Goal: Transaction & Acquisition: Register for event/course

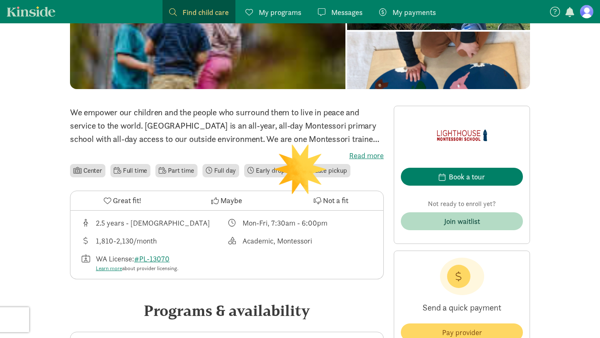
scroll to position [134, 0]
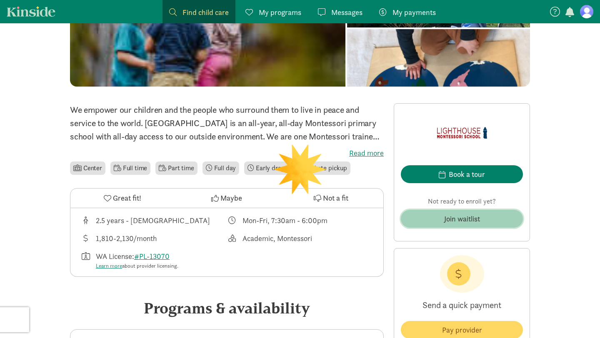
click at [461, 218] on div "Join waitlist" at bounding box center [462, 218] width 36 height 11
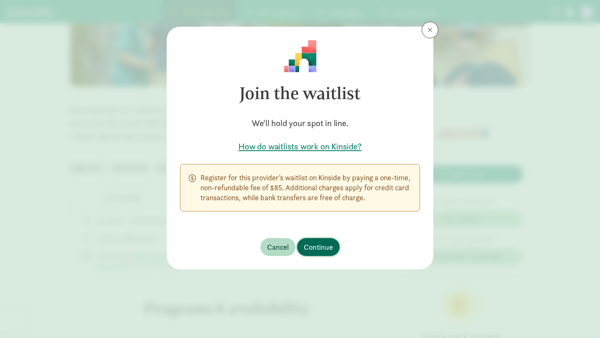
click at [319, 246] on span "Continue" at bounding box center [318, 246] width 29 height 11
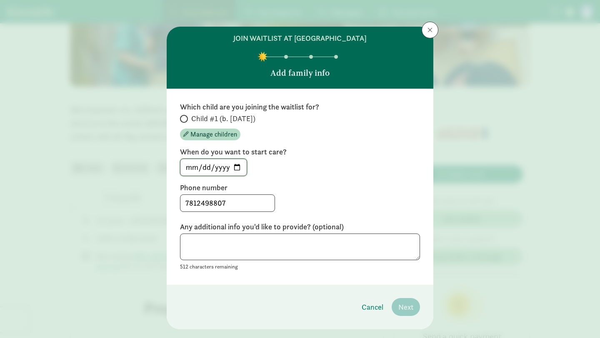
click at [239, 164] on input "[DATE]" at bounding box center [213, 167] width 66 height 17
type input "[DATE]"
click at [359, 242] on textarea at bounding box center [300, 247] width 240 height 27
click at [187, 119] on span at bounding box center [184, 119] width 8 height 8
click at [185, 119] on input "Child #1 (b. [DATE])" at bounding box center [182, 118] width 5 height 5
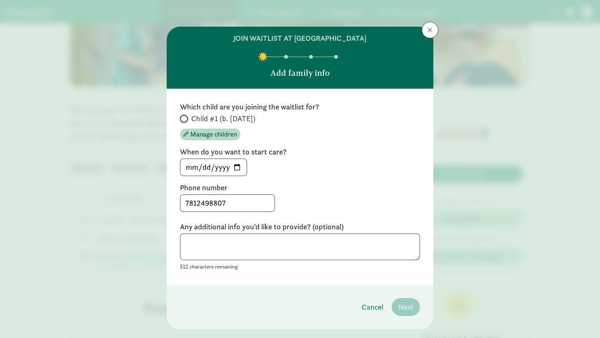
radio input "true"
click at [408, 302] on span "Next" at bounding box center [405, 306] width 15 height 11
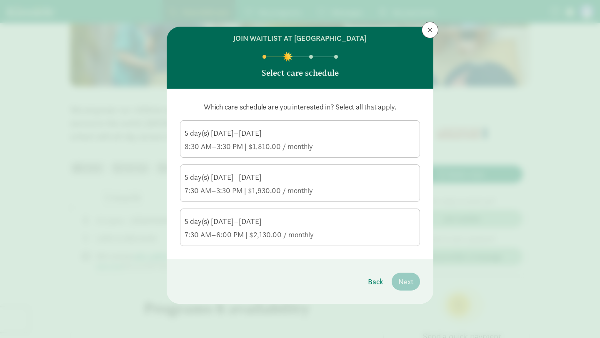
click at [348, 244] on label "5 day(s) [DATE]–[DATE] 7:30 AM–6:00 PM | $2,130.00 / monthly" at bounding box center [299, 226] width 239 height 35
click at [0, 0] on input "5 day(s) [DATE]–[DATE] 7:30 AM–6:00 PM | $2,130.00 / monthly" at bounding box center [0, 0] width 0 height 0
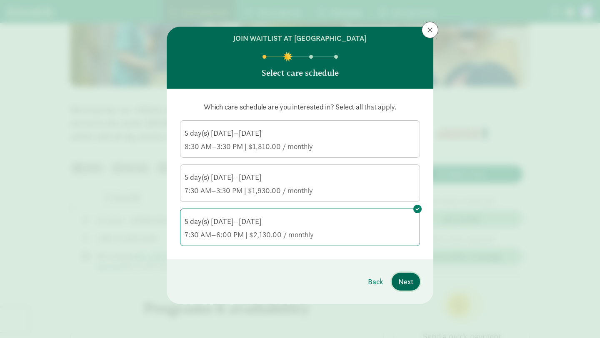
click at [411, 281] on span "Next" at bounding box center [405, 281] width 15 height 11
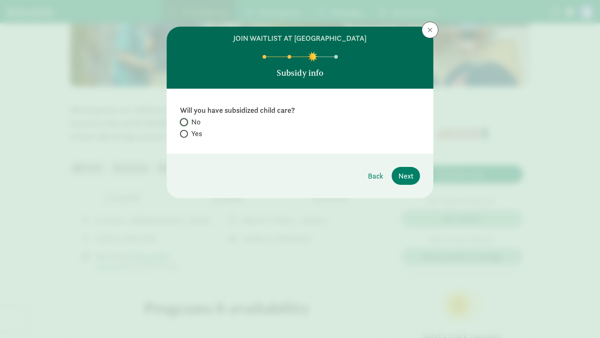
click at [184, 122] on input "No" at bounding box center [182, 121] width 5 height 5
radio input "true"
click at [412, 176] on span "Next" at bounding box center [405, 175] width 15 height 11
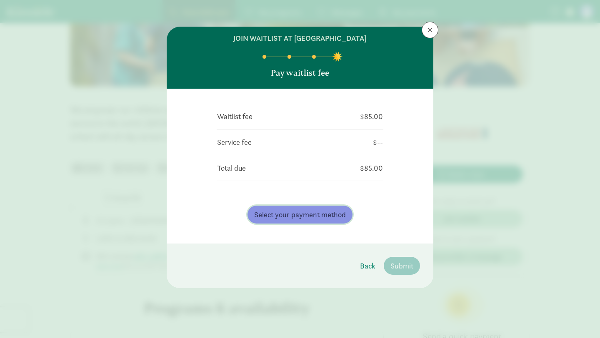
click at [280, 217] on span "Select your payment method" at bounding box center [300, 214] width 92 height 11
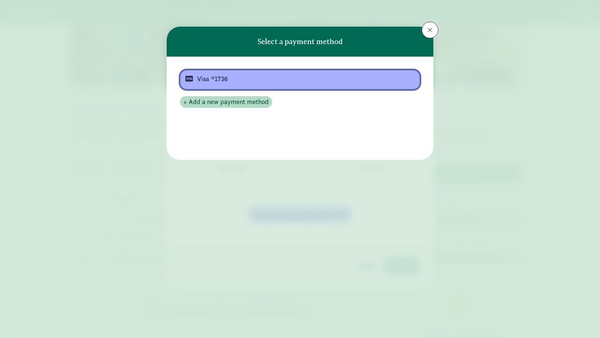
click at [234, 80] on div "Visa *1736" at bounding box center [299, 79] width 204 height 10
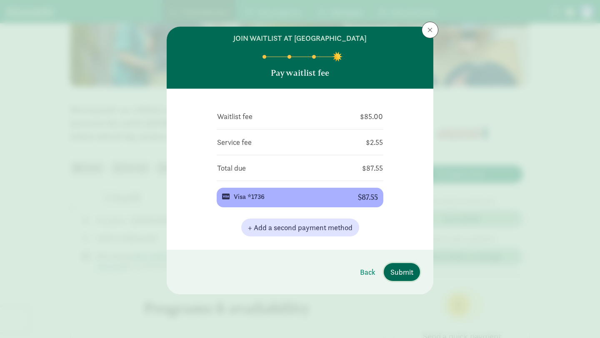
click at [404, 270] on span "Submit" at bounding box center [401, 271] width 23 height 11
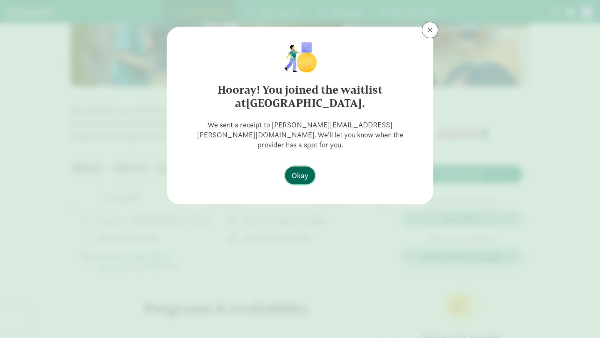
click at [308, 170] on span "Okay" at bounding box center [299, 175] width 17 height 11
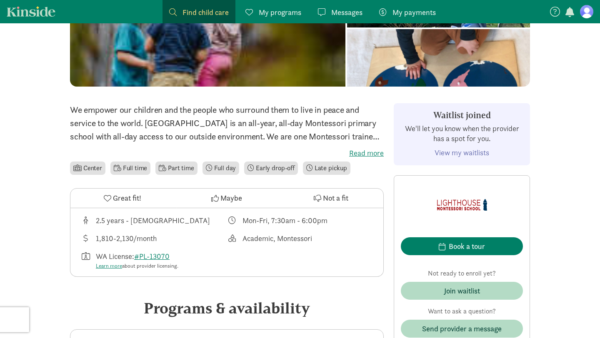
click at [296, 12] on span "My programs" at bounding box center [280, 12] width 42 height 11
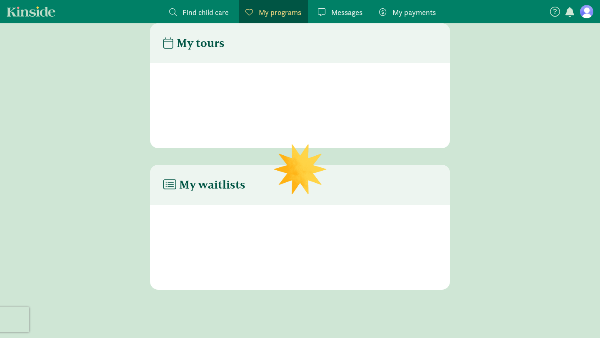
scroll to position [17, 0]
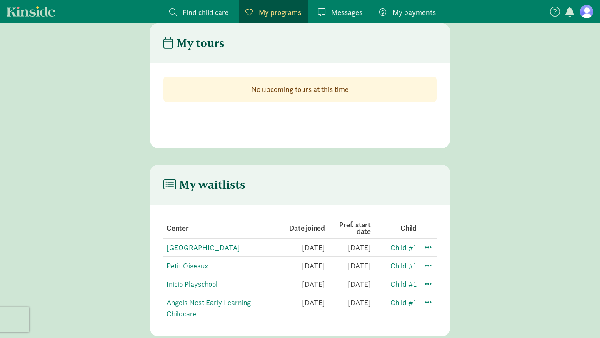
click at [359, 270] on td "[DATE]" at bounding box center [348, 266] width 46 height 18
click at [426, 264] on span at bounding box center [428, 265] width 10 height 10
click at [433, 284] on div "Edit preferences" at bounding box center [457, 284] width 75 height 18
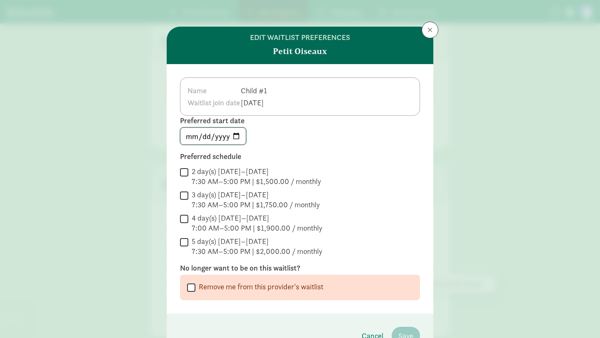
click at [234, 137] on input "[DATE]" at bounding box center [212, 136] width 65 height 17
type input "[DATE]"
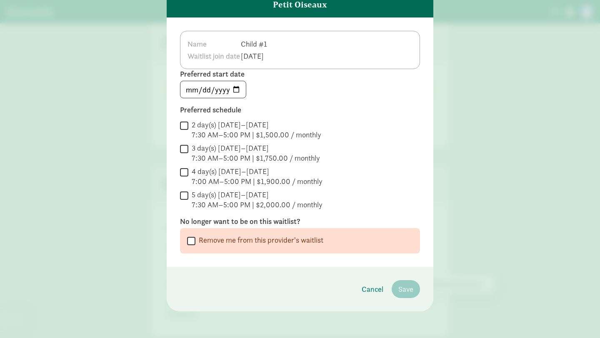
click at [184, 196] on input "5 day(s) [DATE]–[DATE] 7:30 AM–5:00 PM | $2,000.00 / monthly" at bounding box center [184, 195] width 8 height 11
checkbox input "true"
click at [407, 288] on span "Save" at bounding box center [405, 289] width 15 height 11
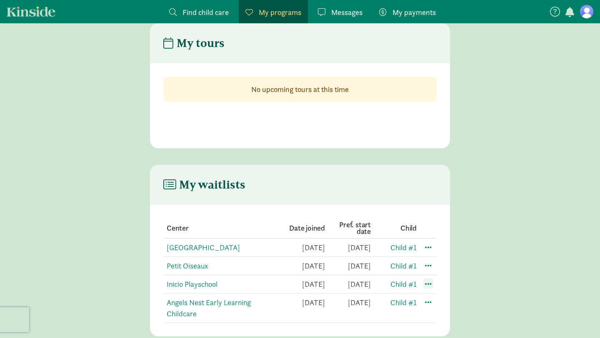
click at [427, 286] on span at bounding box center [428, 284] width 10 height 10
click at [443, 302] on div "Edit preferences" at bounding box center [457, 302] width 75 height 18
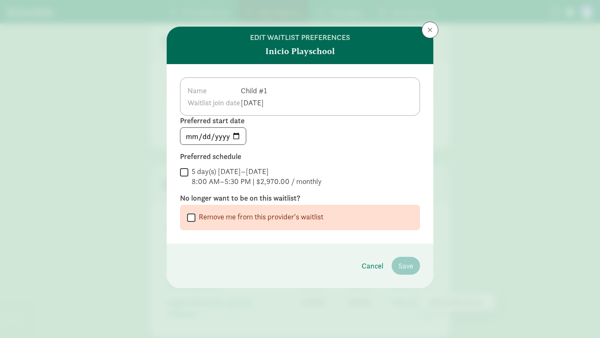
click at [181, 172] on input "5 day(s) [DATE]–[DATE] 8:00 AM–5:30 PM | $2,970.00 / monthly" at bounding box center [184, 172] width 8 height 11
checkbox input "true"
click at [236, 134] on input "[DATE]" at bounding box center [212, 136] width 65 height 17
type input "[DATE]"
click at [408, 266] on span "Save" at bounding box center [405, 265] width 15 height 11
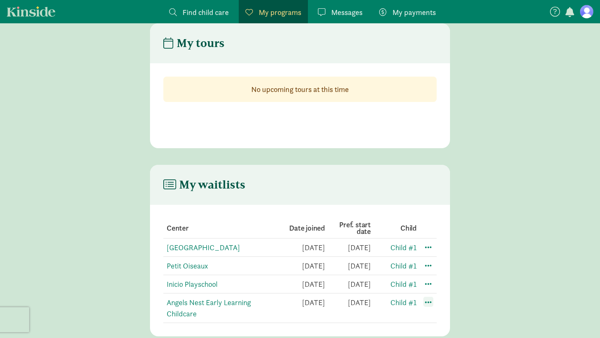
click at [429, 302] on span at bounding box center [428, 302] width 10 height 10
click at [441, 319] on div "Edit preferences" at bounding box center [457, 320] width 75 height 18
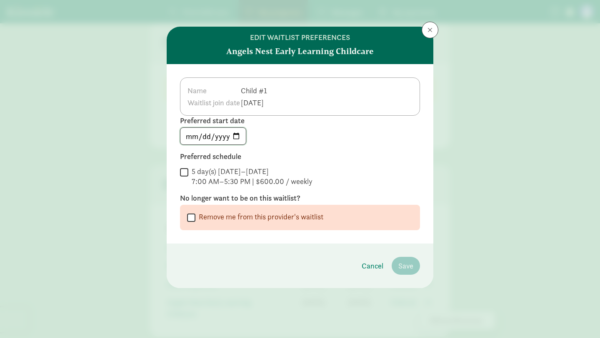
click at [235, 137] on input "[DATE]" at bounding box center [212, 136] width 65 height 17
type input "[DATE]"
click at [186, 173] on input "5 day(s) [DATE]–[DATE] 7:00 AM–5:30 PM | $600.00 / weekly" at bounding box center [184, 172] width 8 height 11
checkbox input "true"
click at [410, 269] on span "Save" at bounding box center [405, 265] width 15 height 11
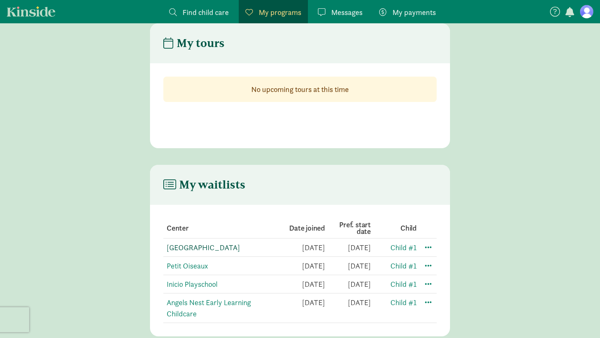
click at [222, 248] on link "[GEOGRAPHIC_DATA]" at bounding box center [203, 248] width 73 height 10
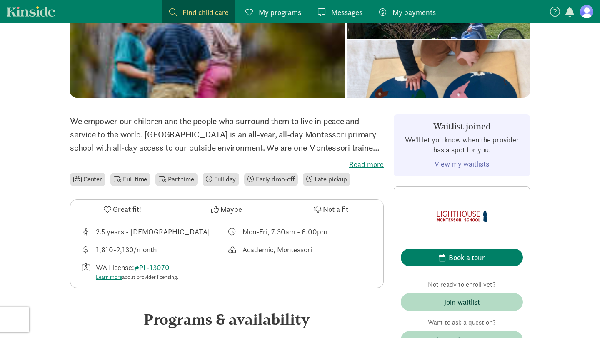
scroll to position [123, 0]
